Goal: Task Accomplishment & Management: Manage account settings

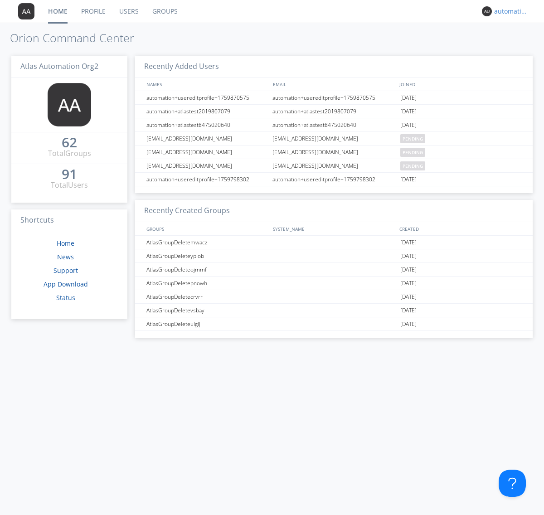
click at [509, 11] on div "automation+atlas+nodispatch+org2" at bounding box center [511, 11] width 34 height 9
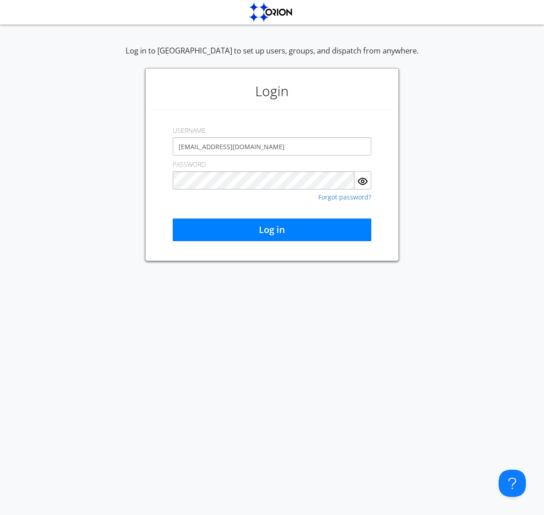
type input "[EMAIL_ADDRESS][DOMAIN_NAME]"
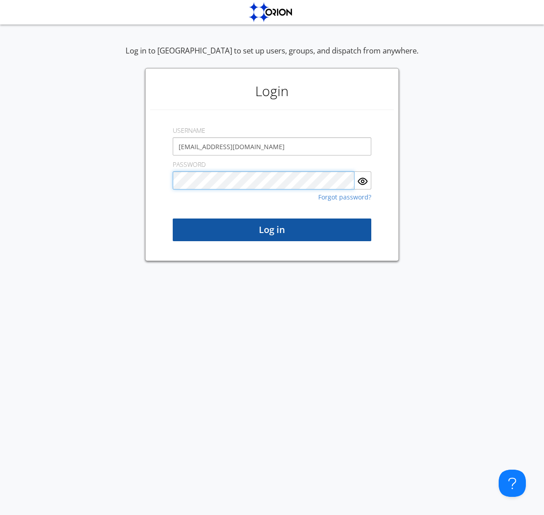
click at [272, 230] on button "Log in" at bounding box center [272, 230] width 199 height 23
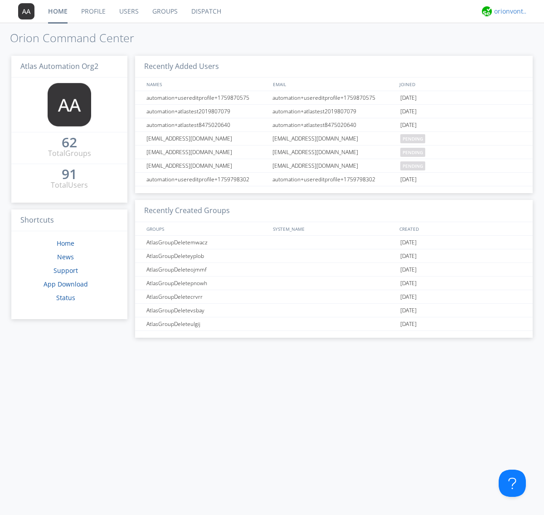
click at [509, 11] on div "orionvontas+atlas+automation+org2" at bounding box center [511, 11] width 34 height 9
